Goal: Task Accomplishment & Management: Manage account settings

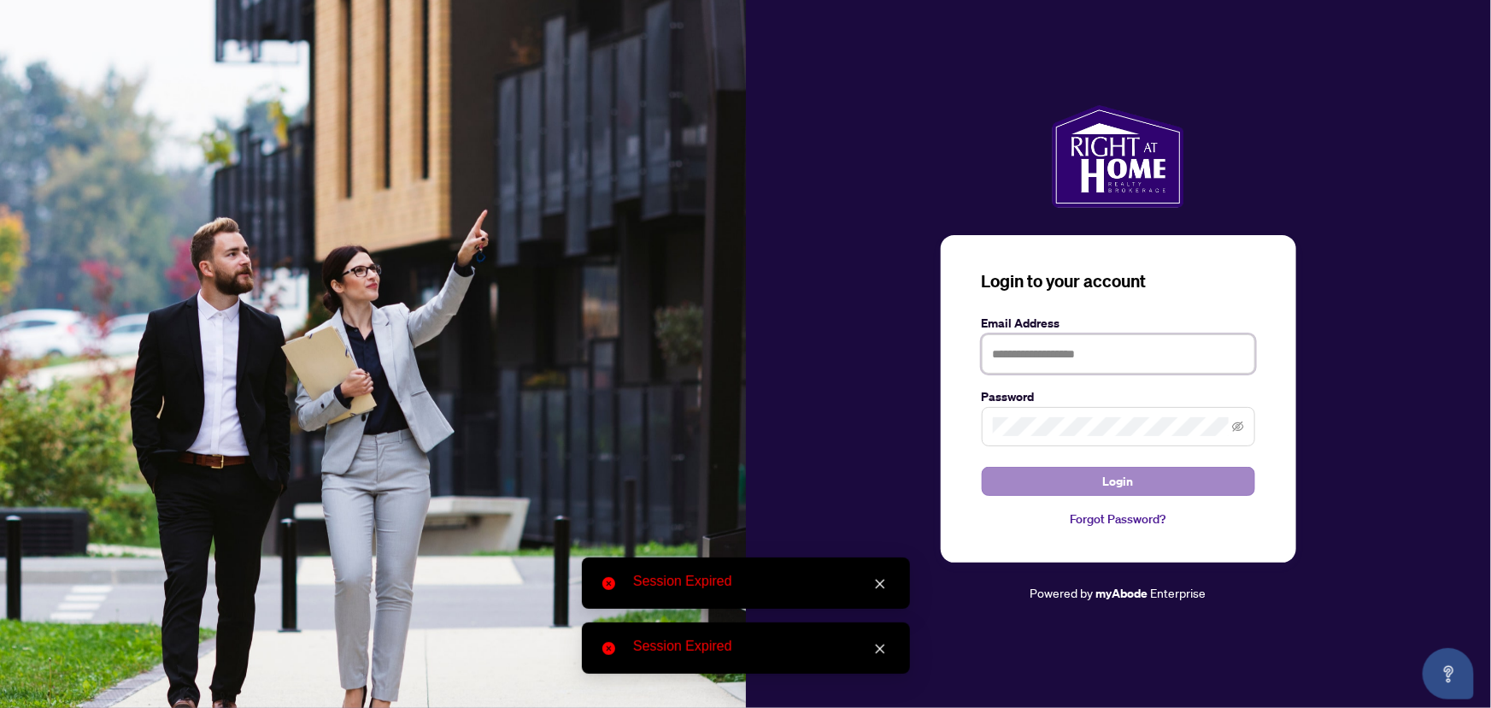
type input "**********"
click at [1196, 485] on button "Login" at bounding box center [1118, 481] width 273 height 29
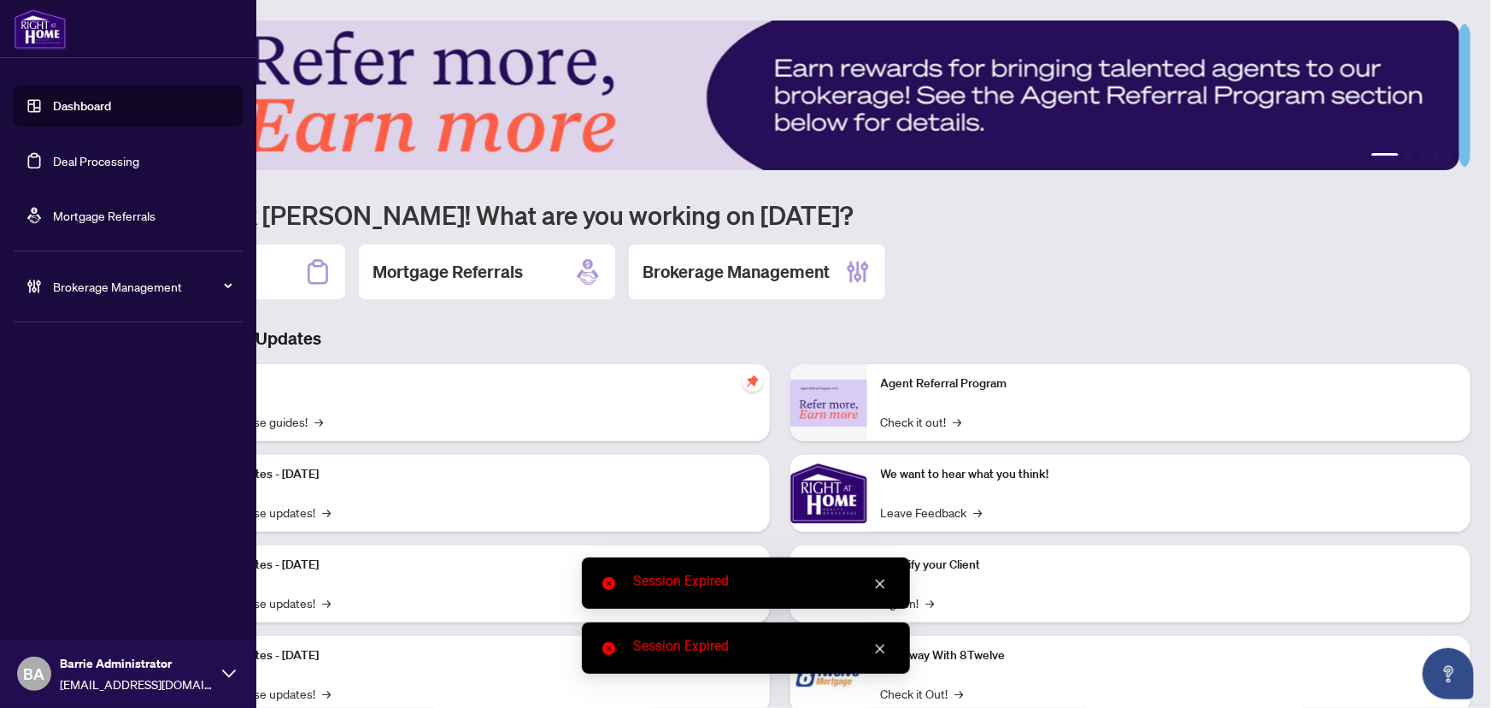
click at [53, 162] on link "Deal Processing" at bounding box center [96, 160] width 86 height 15
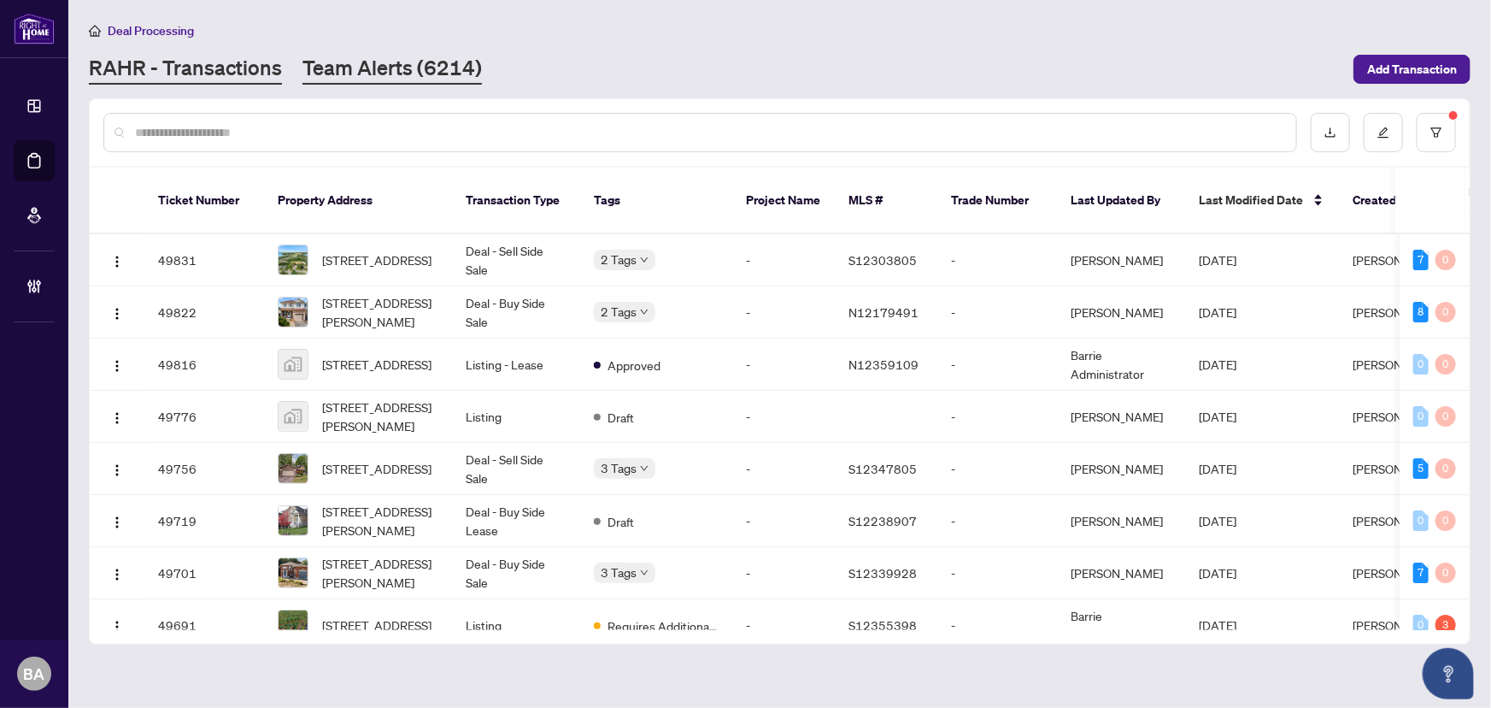
click at [418, 77] on link "Team Alerts (6214)" at bounding box center [392, 69] width 179 height 31
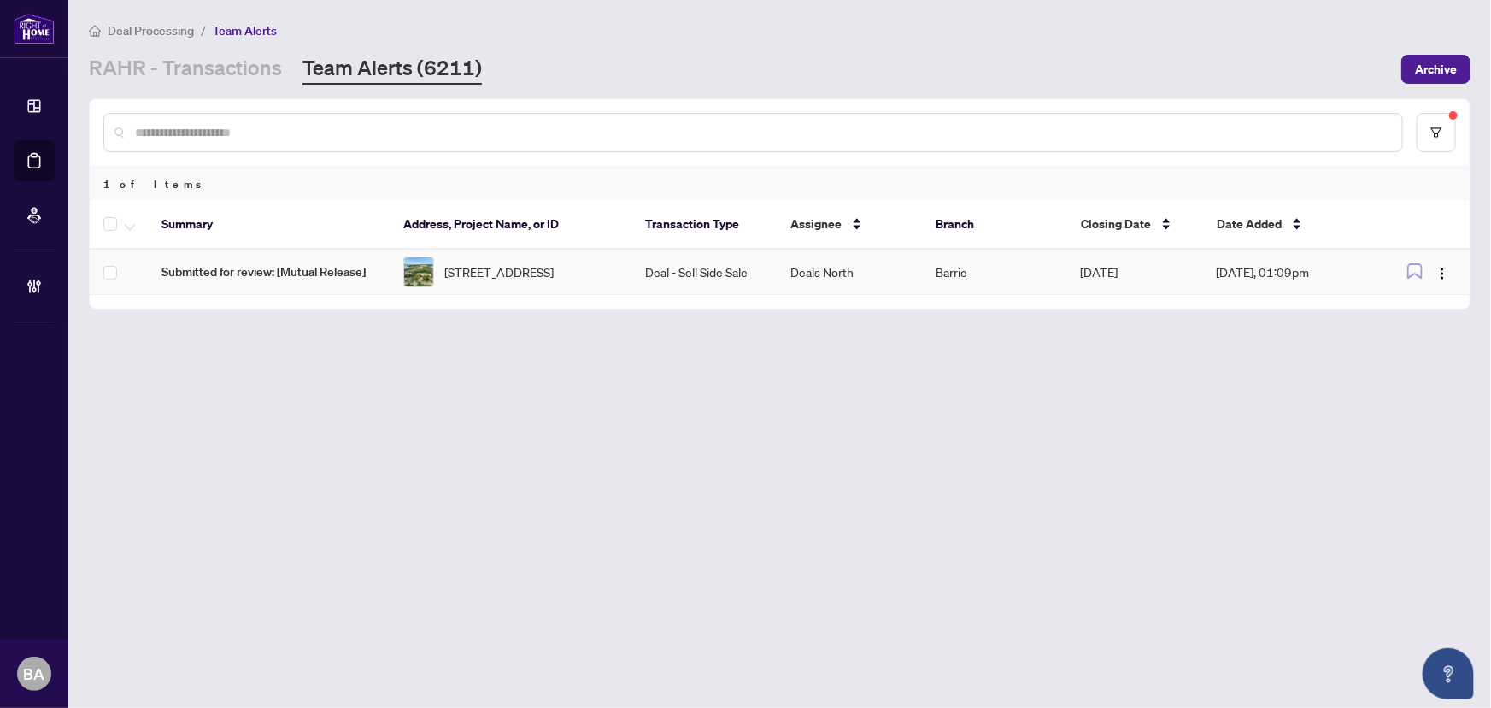
click at [554, 277] on span "392 Bayview Pkwy, Orillia, Ontario L3V 3Y2, Canada" at bounding box center [498, 271] width 109 height 19
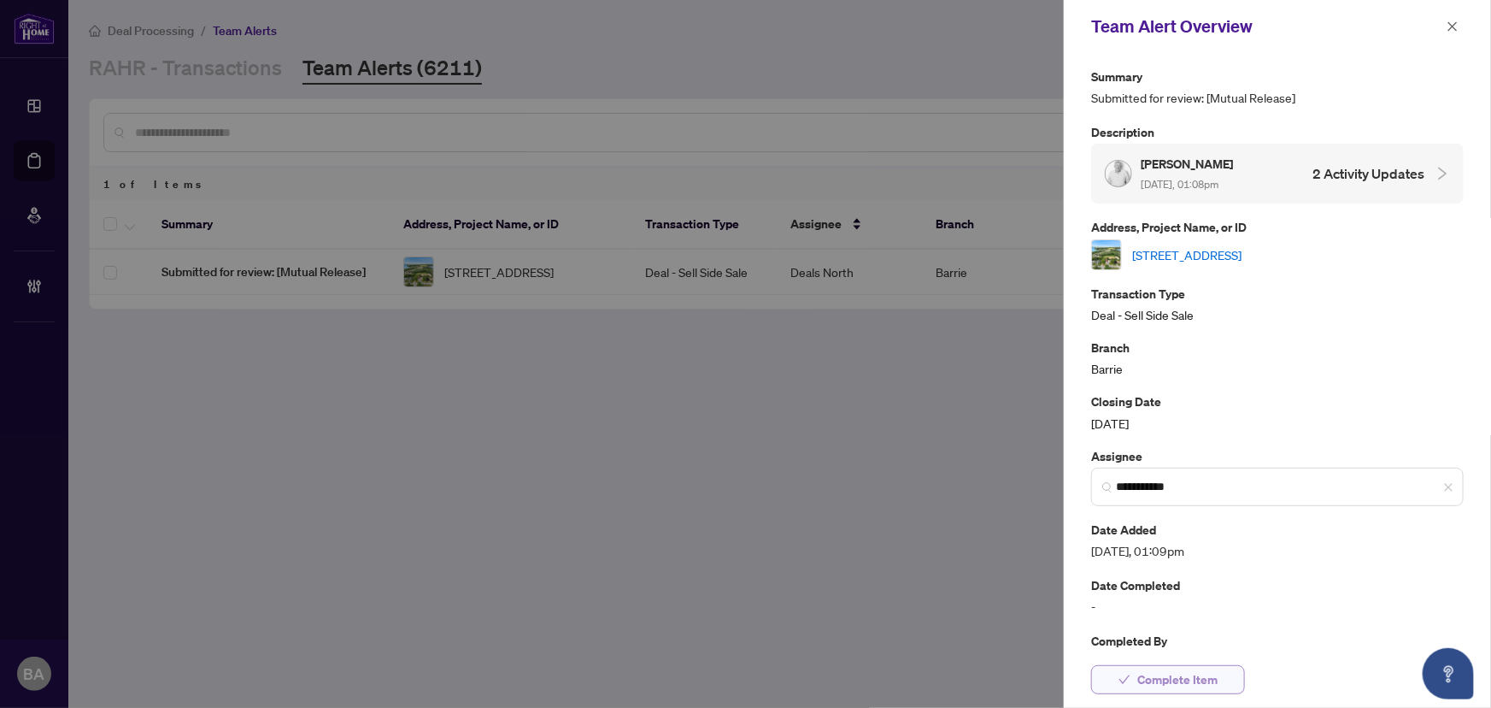
click at [1148, 678] on span "Complete Item" at bounding box center [1177, 679] width 80 height 27
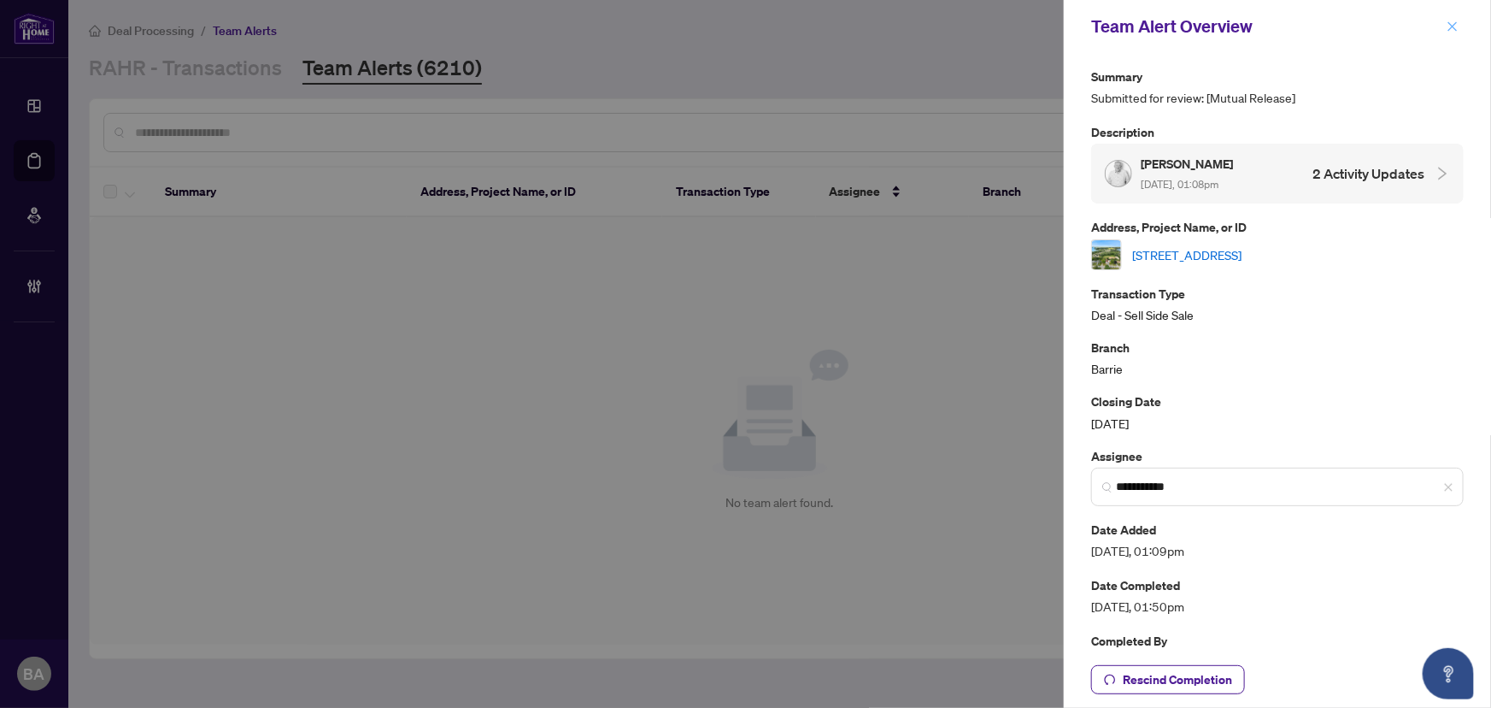
click at [1447, 28] on icon "close" at bounding box center [1453, 27] width 12 height 12
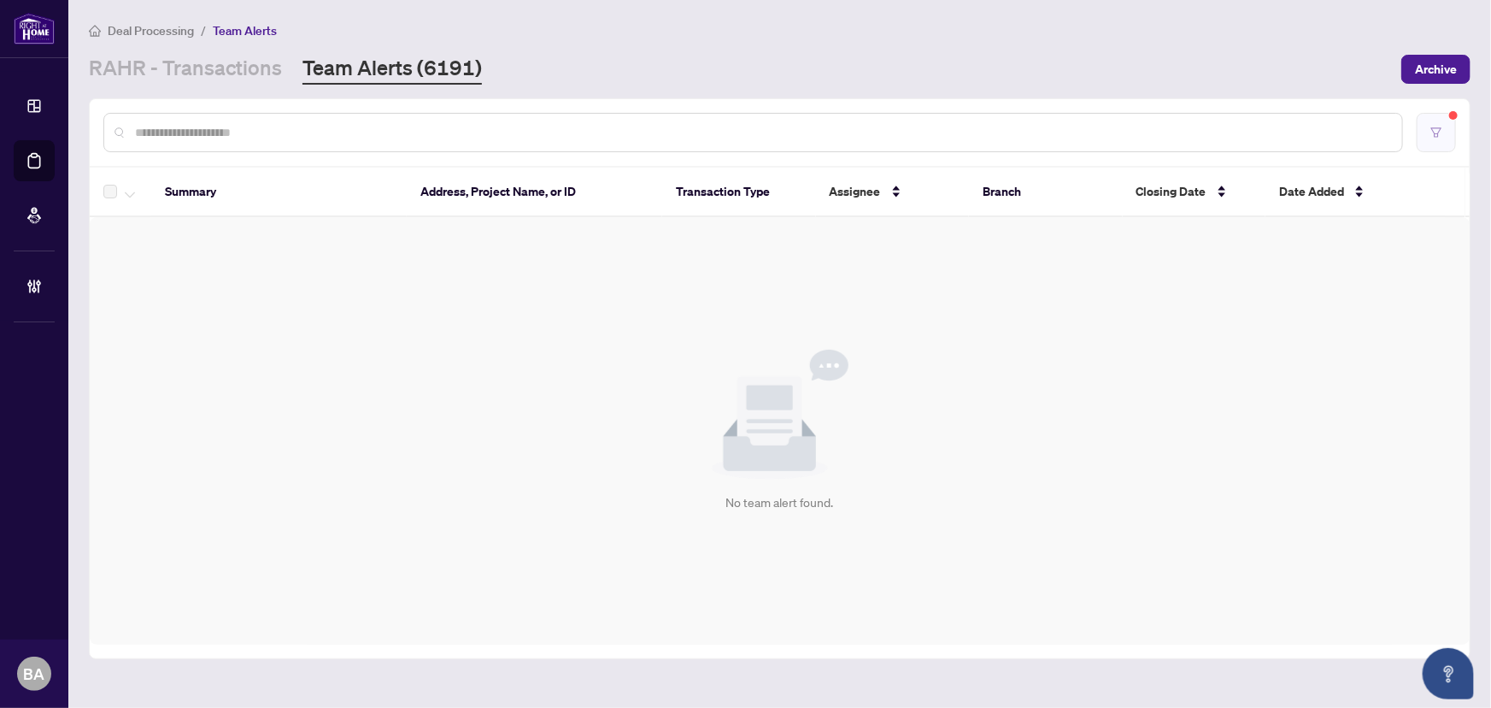
click at [1431, 120] on button "button" at bounding box center [1436, 132] width 39 height 39
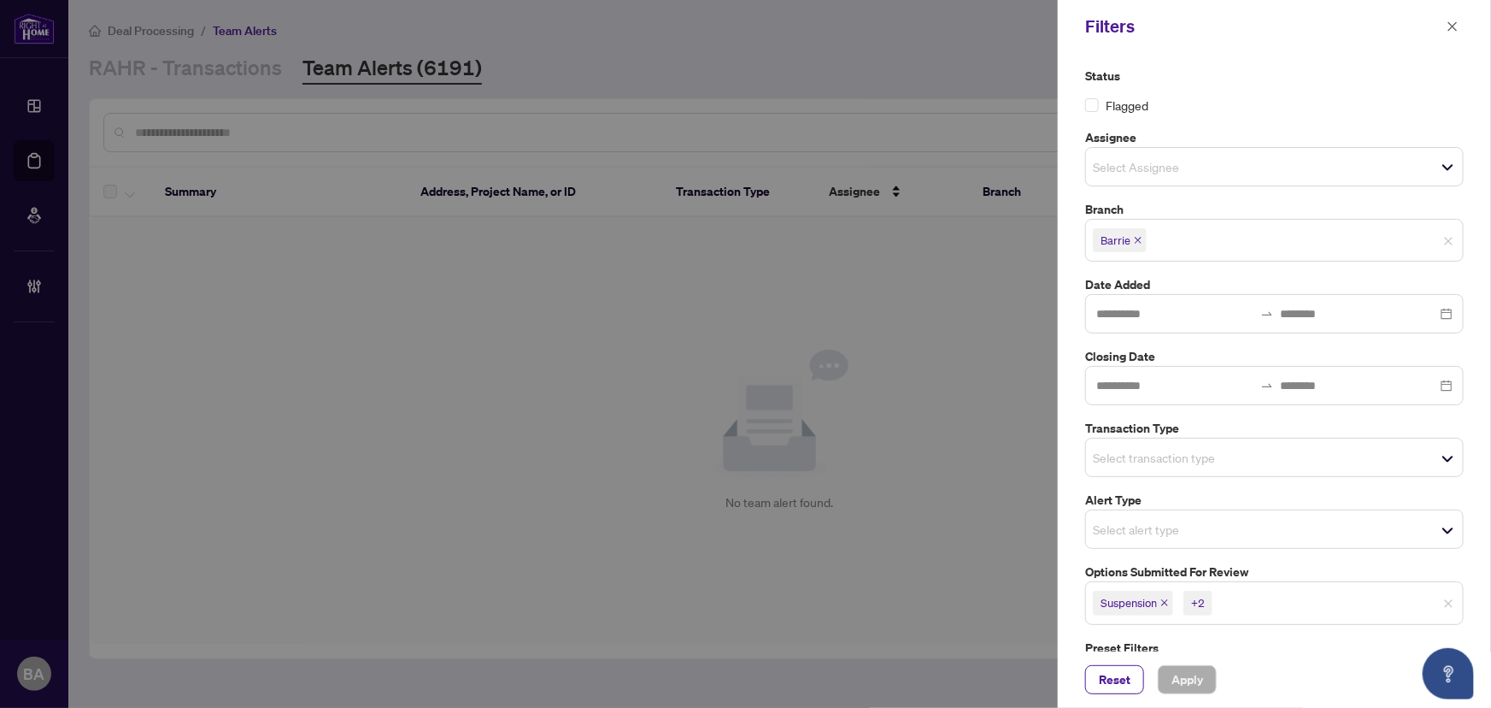
click at [1160, 602] on span "Suspension" at bounding box center [1133, 603] width 80 height 24
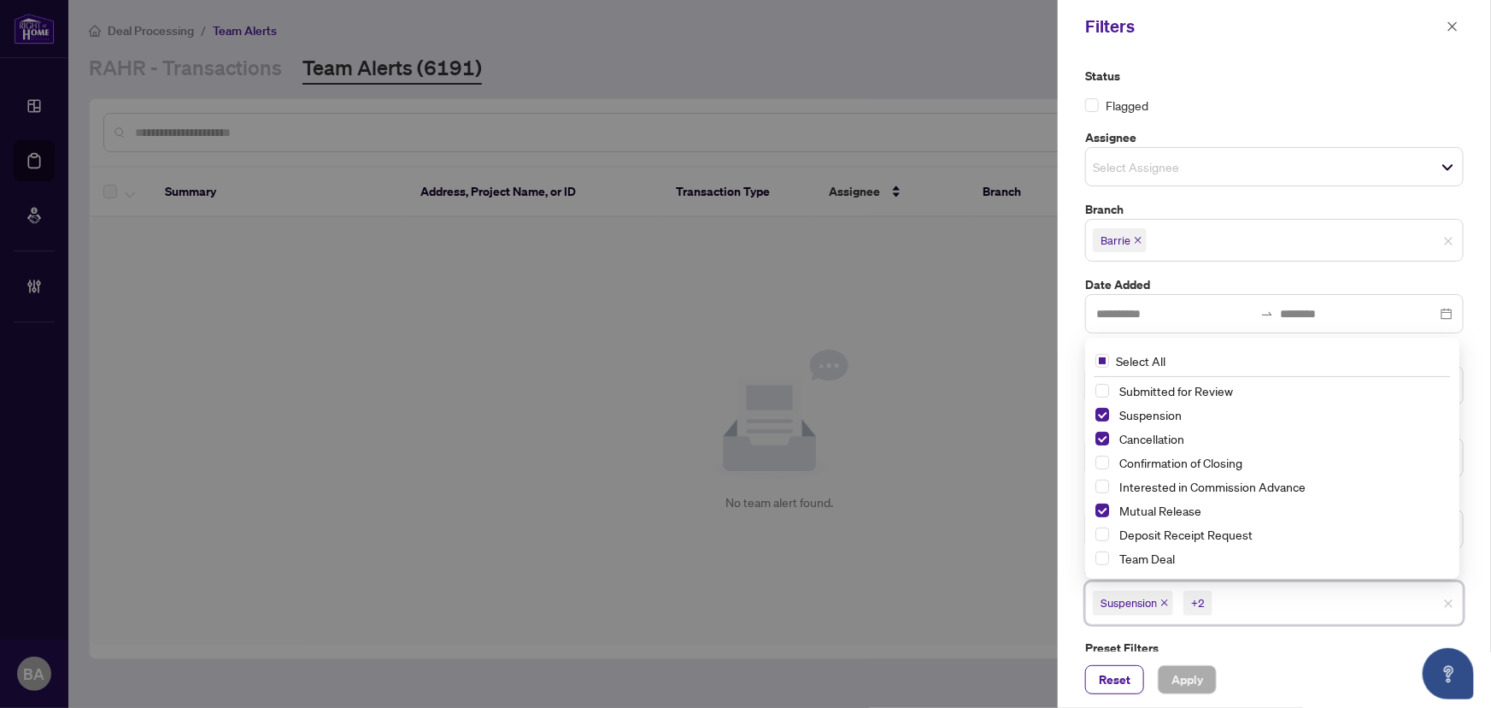
click at [899, 363] on div at bounding box center [745, 354] width 1491 height 708
click at [1437, 603] on span "Suspension +2" at bounding box center [1274, 602] width 377 height 27
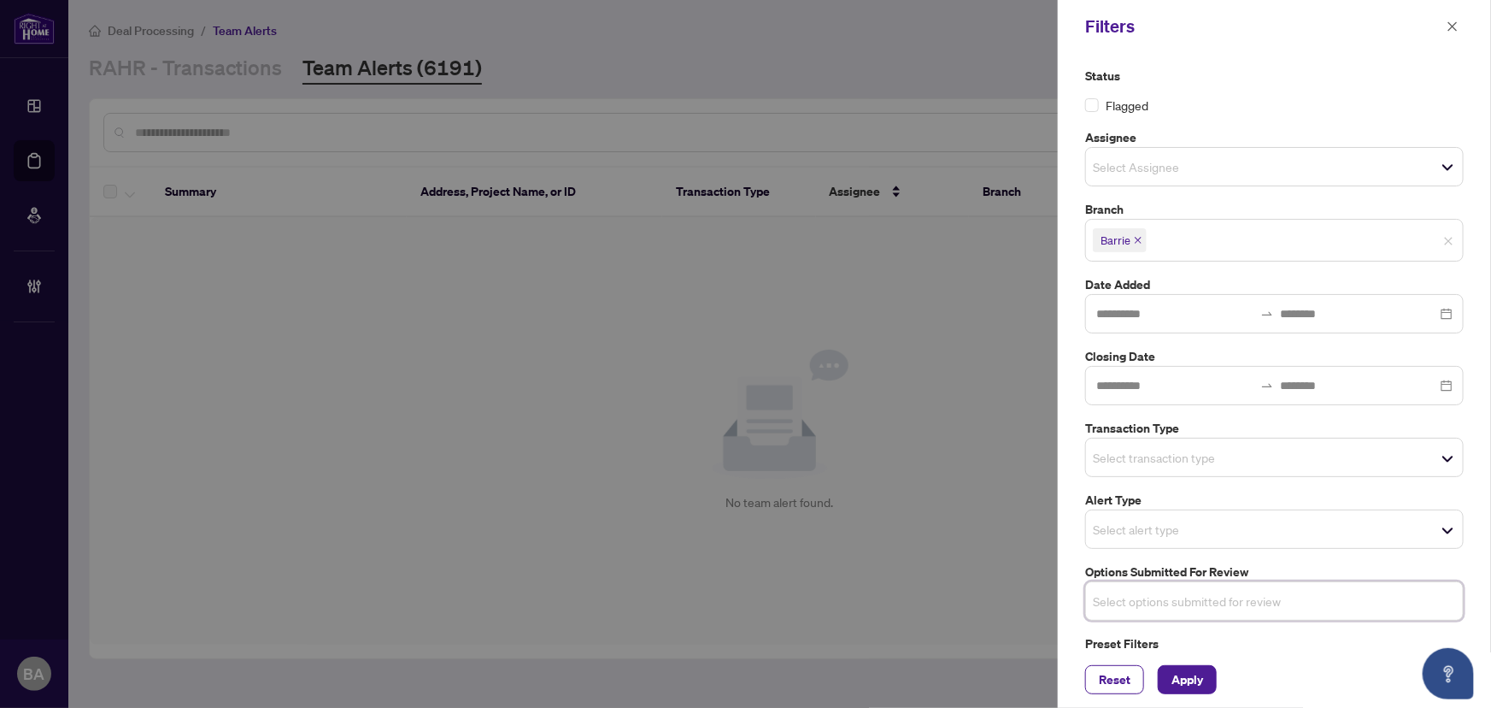
click at [1438, 451] on span "Select transaction type" at bounding box center [1274, 457] width 377 height 24
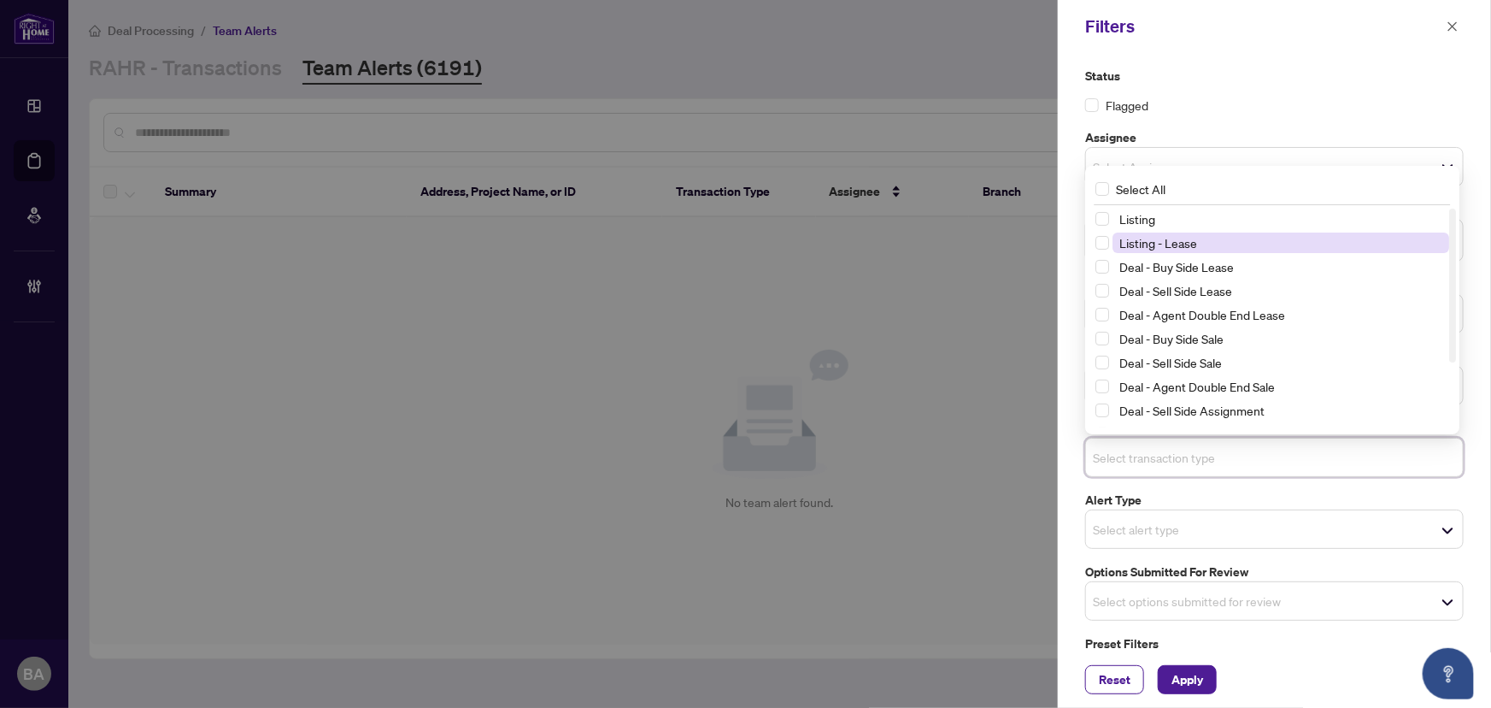
click at [1166, 235] on span "Listing - Lease" at bounding box center [1158, 242] width 78 height 15
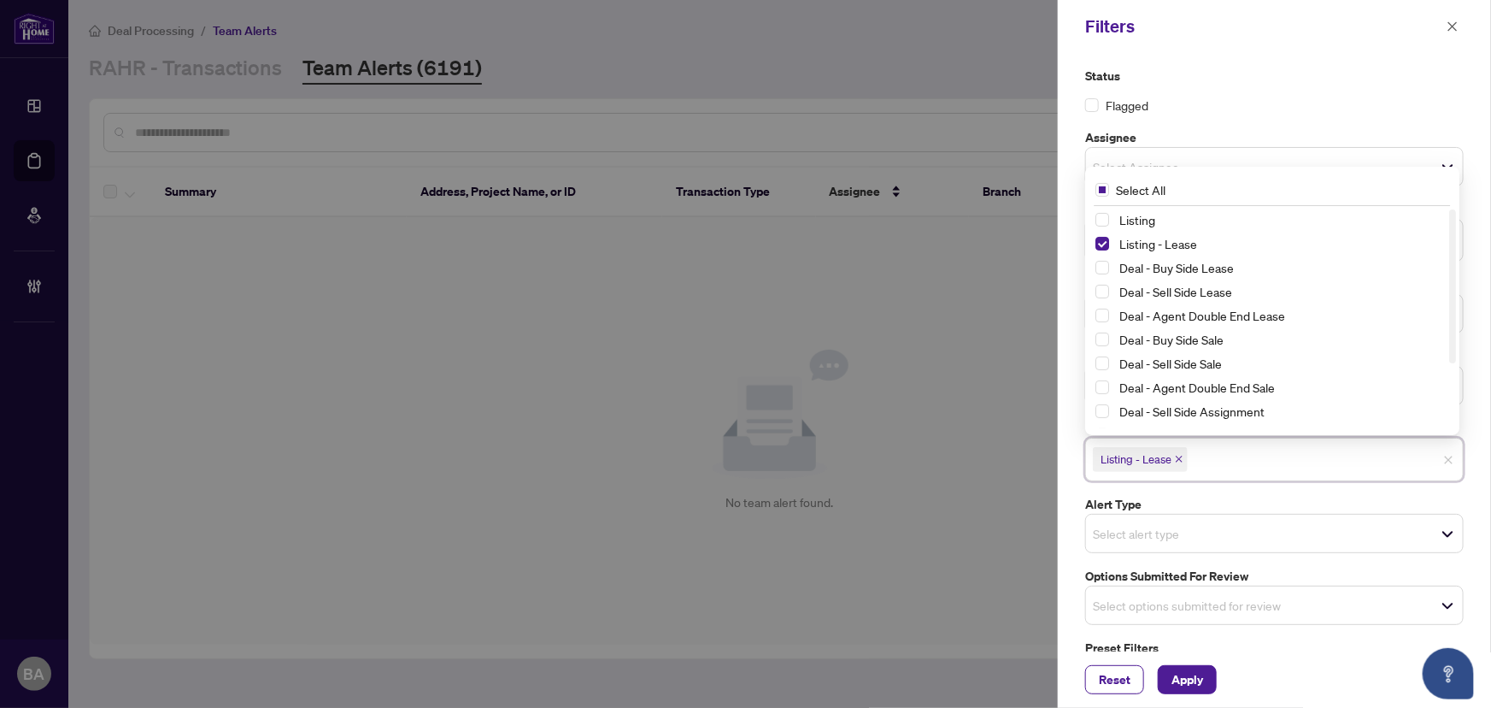
click at [1166, 204] on div "Select All" at bounding box center [1272, 189] width 367 height 32
click at [1103, 216] on span "Select Listing" at bounding box center [1103, 220] width 14 height 14
click at [1190, 673] on span "Apply" at bounding box center [1188, 679] width 32 height 27
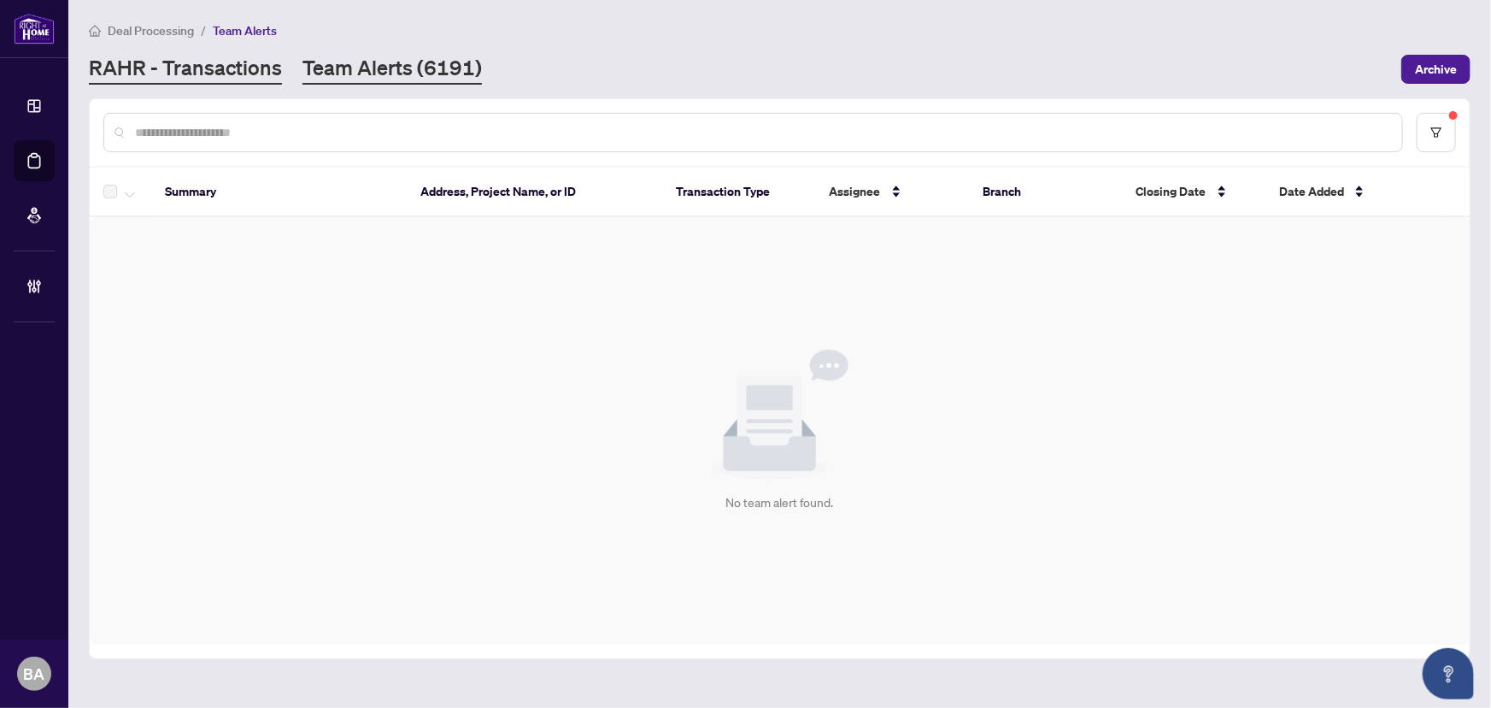
click at [228, 61] on link "RAHR - Transactions" at bounding box center [185, 69] width 193 height 31
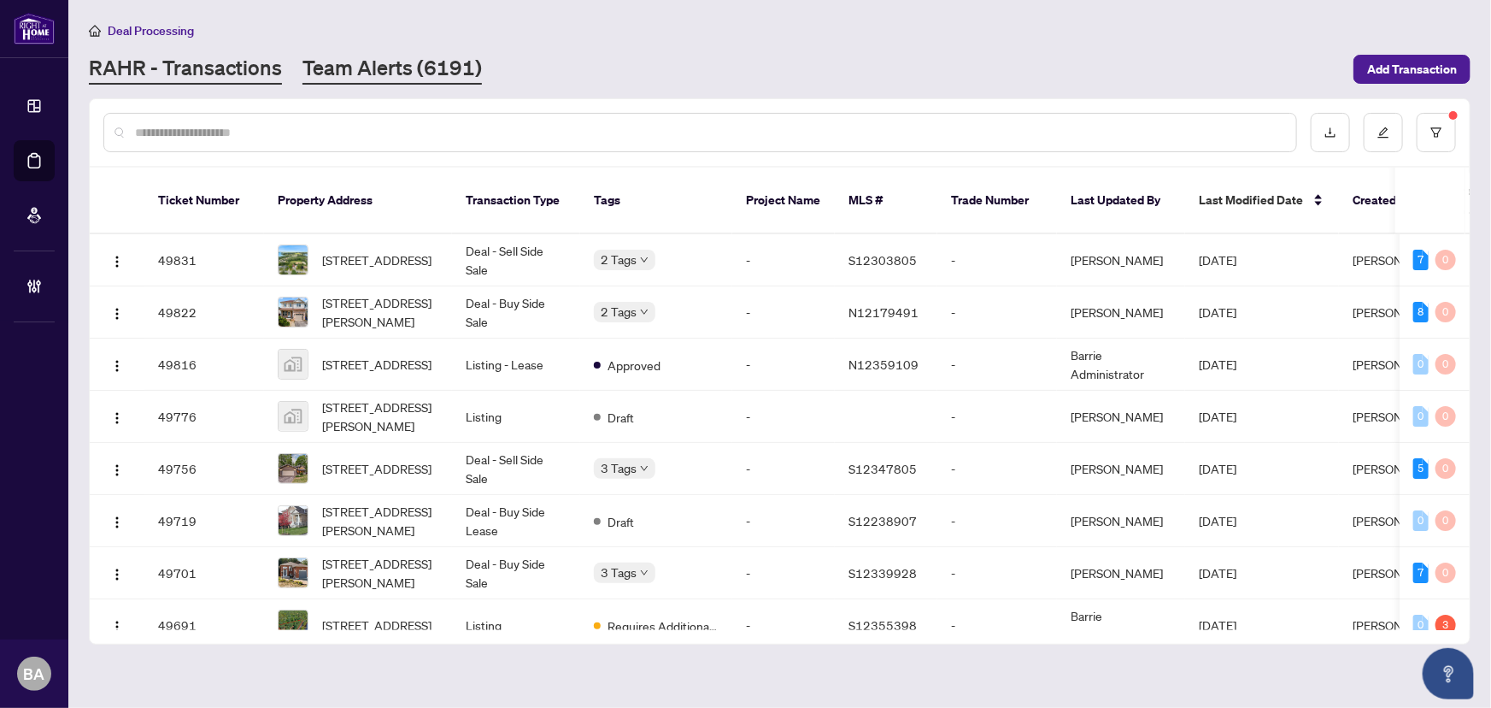
click at [397, 77] on link "Team Alerts (6191)" at bounding box center [392, 69] width 179 height 31
